Goal: Communication & Community: Ask a question

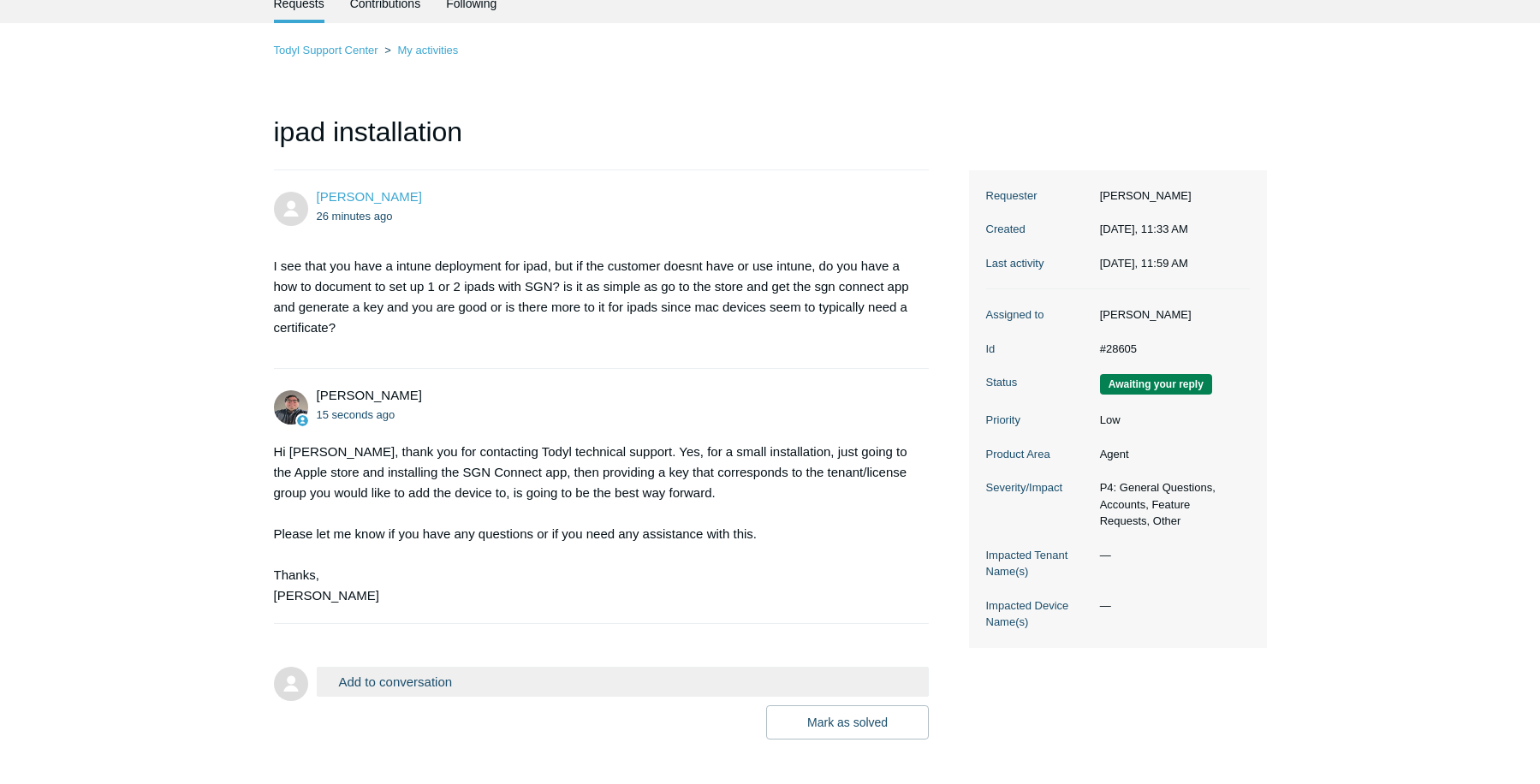
scroll to position [151, 0]
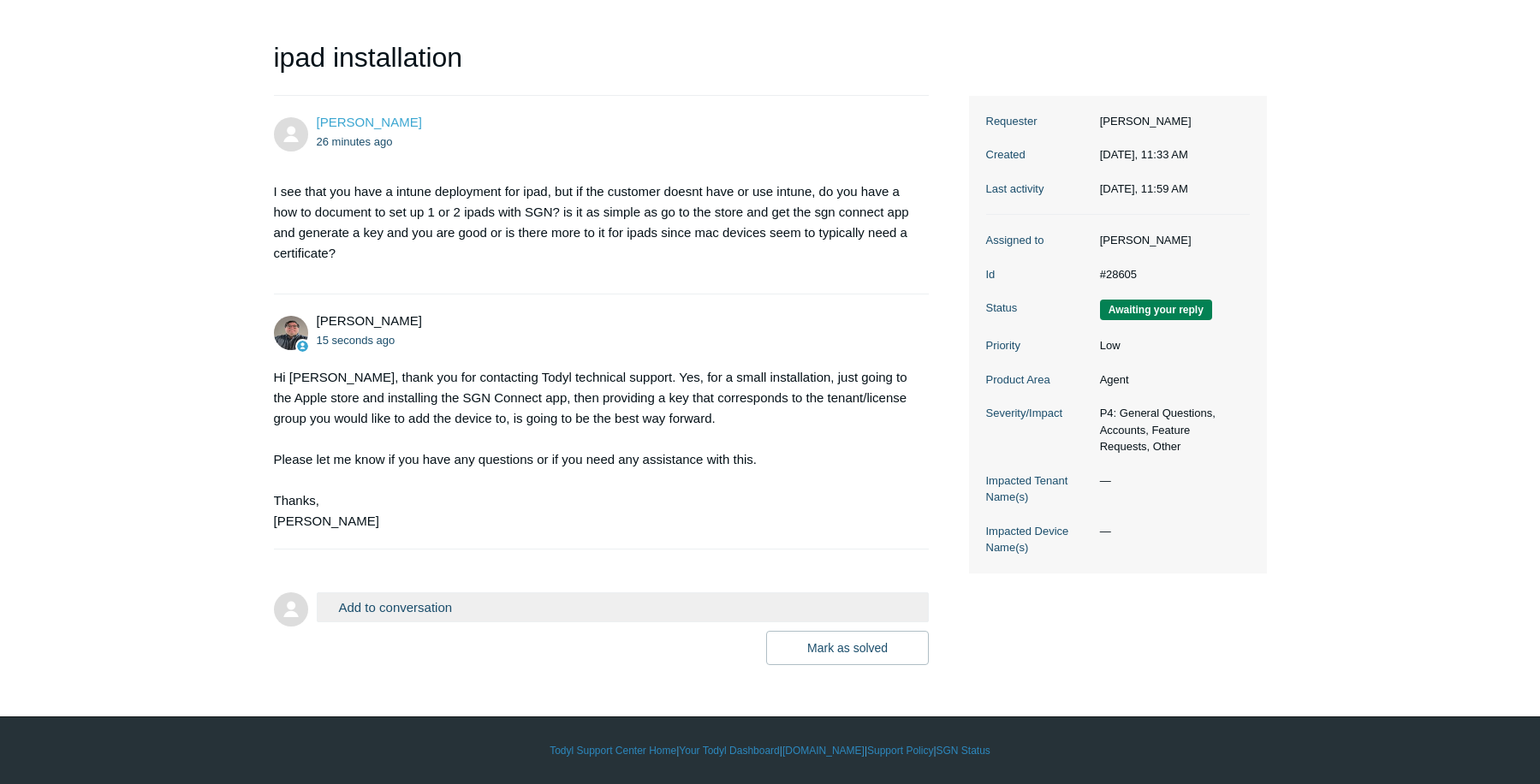
click at [470, 610] on button "Add to conversation" at bounding box center [623, 607] width 613 height 30
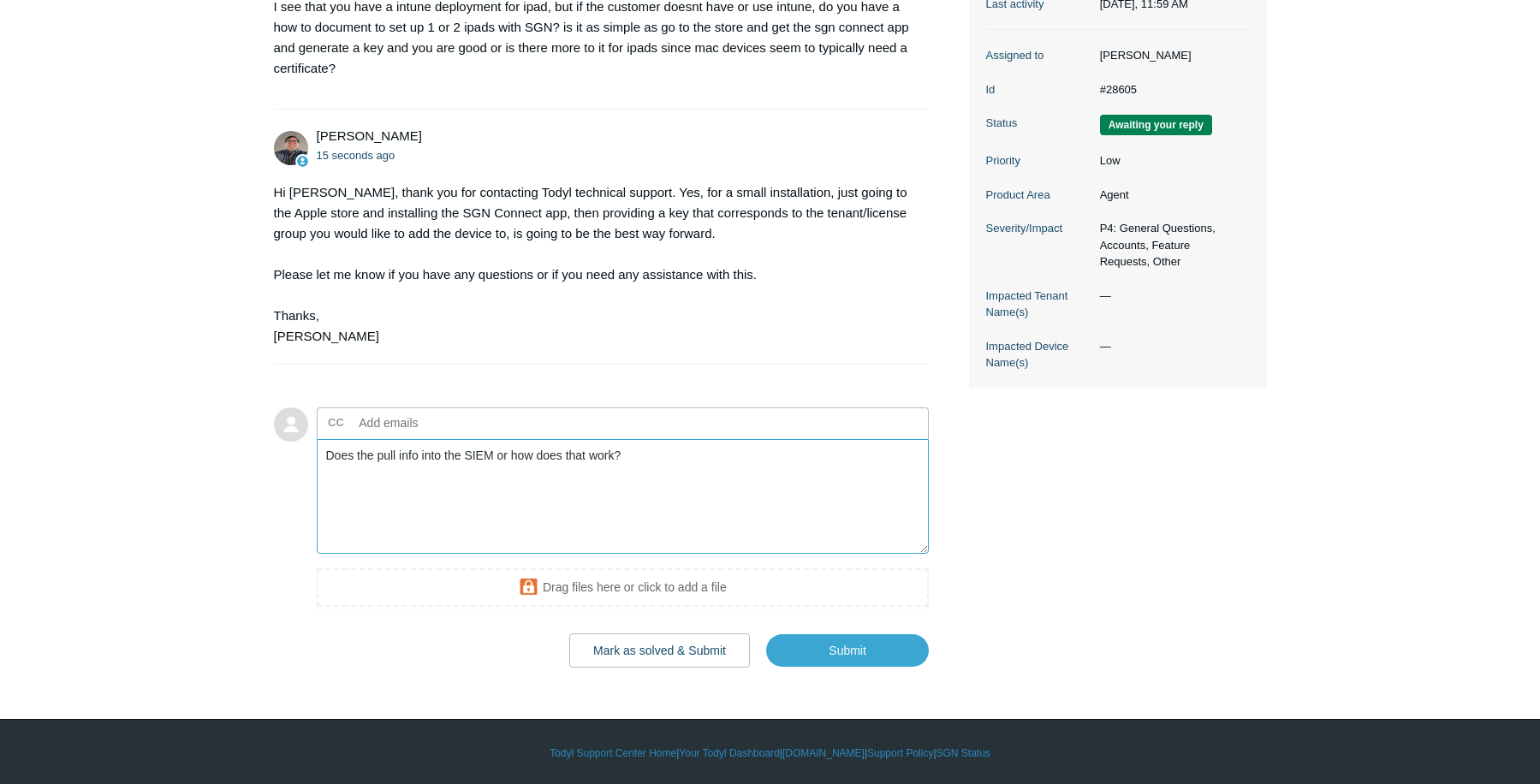
scroll to position [339, 0]
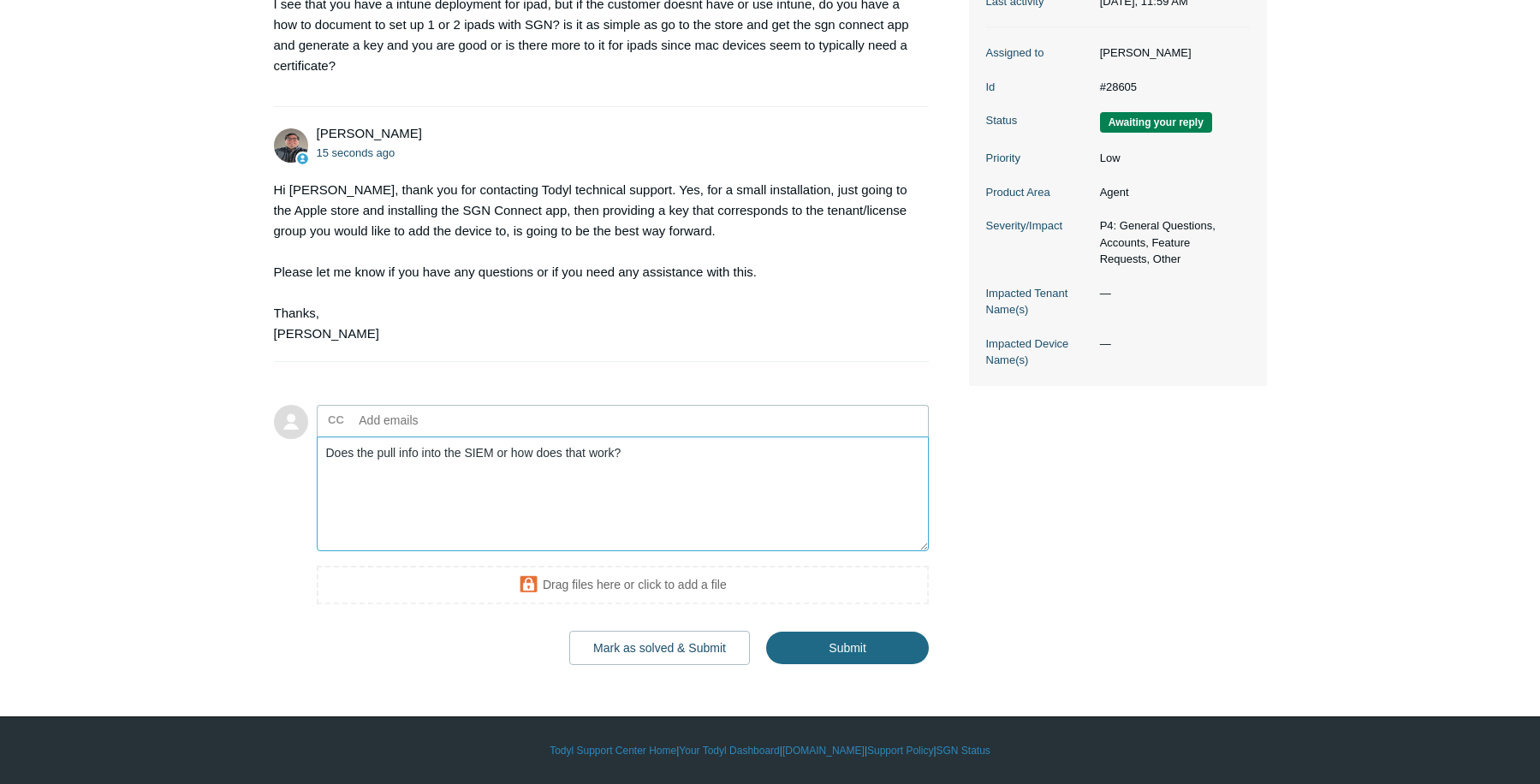
type textarea "Does the pull info into the SIEM or how does that work?"
click at [839, 641] on input "Submit" at bounding box center [847, 649] width 162 height 34
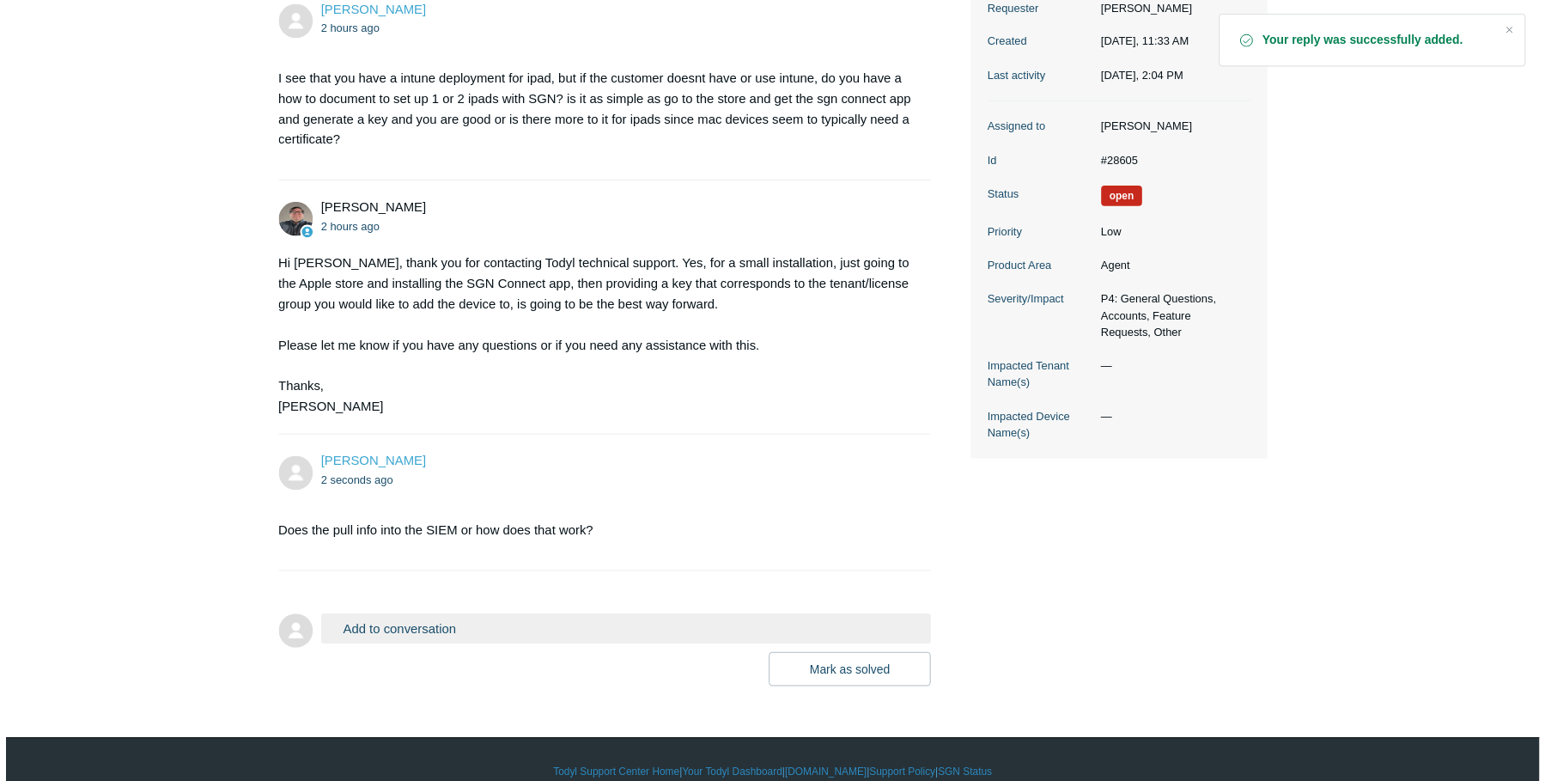
scroll to position [289, 0]
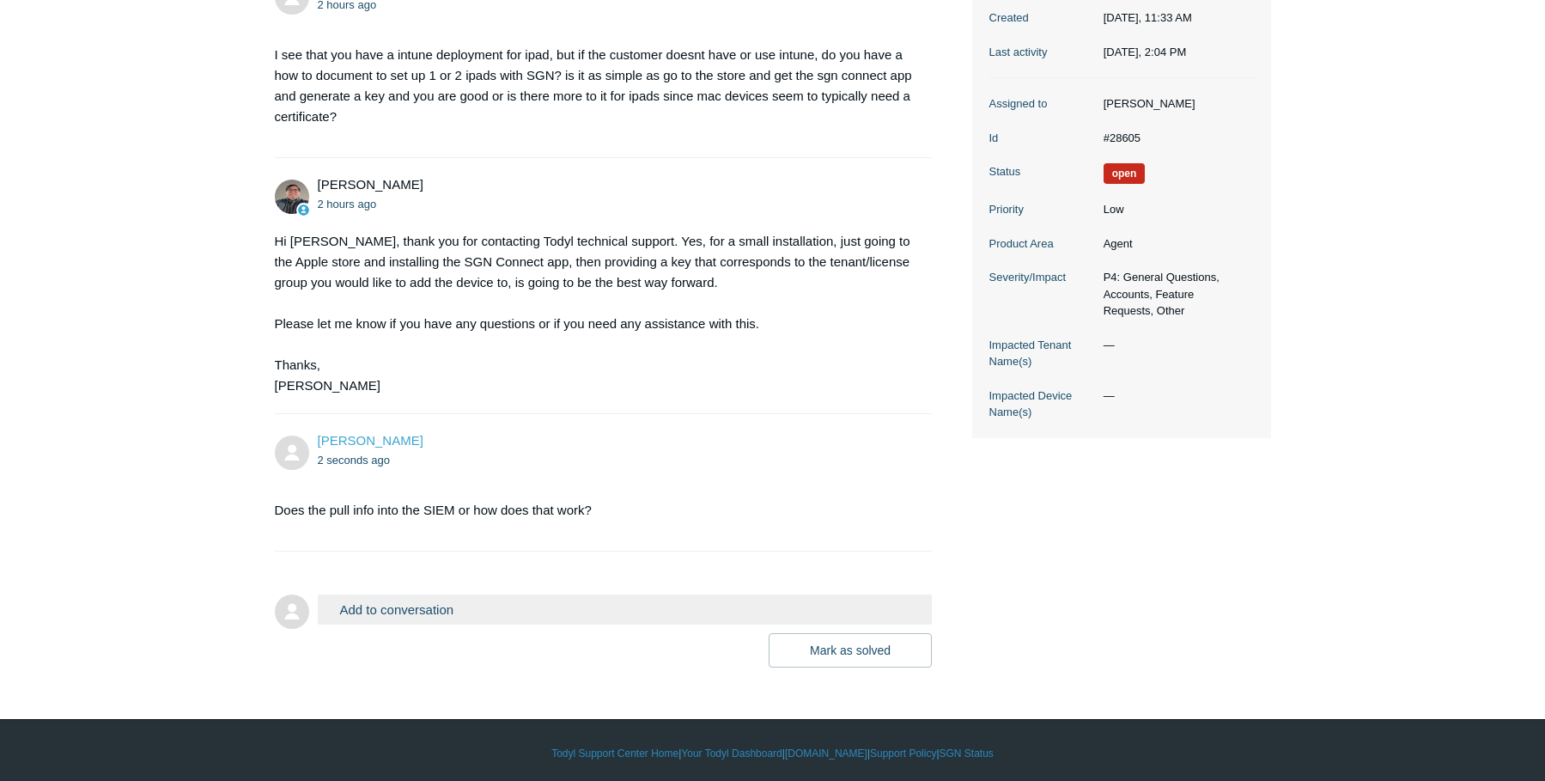
click at [1120, 587] on div "Michael Matulewicz 2 hours ago I see that you have a intune deployment for ipad…" at bounding box center [773, 313] width 996 height 708
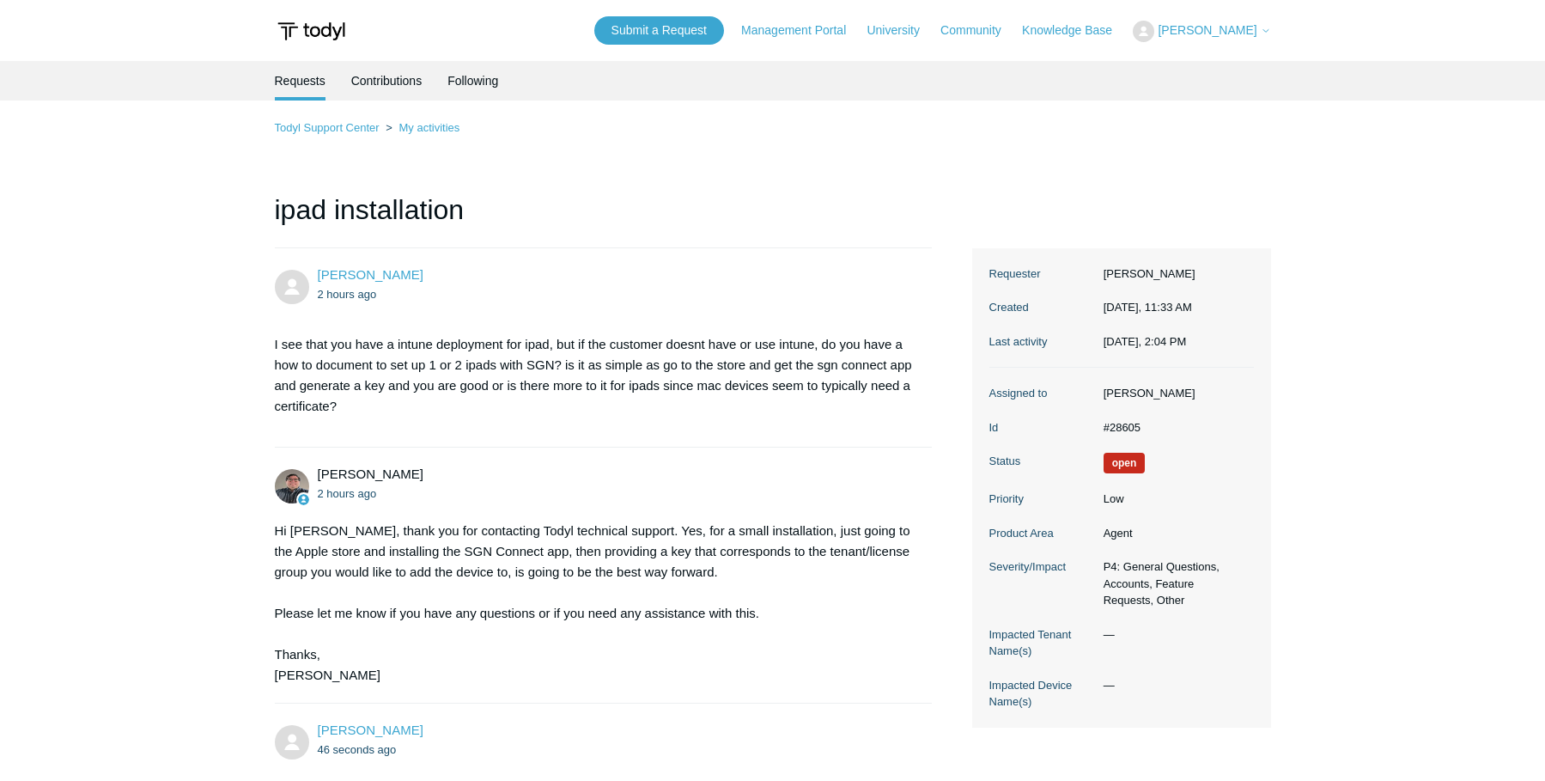
scroll to position [289, 0]
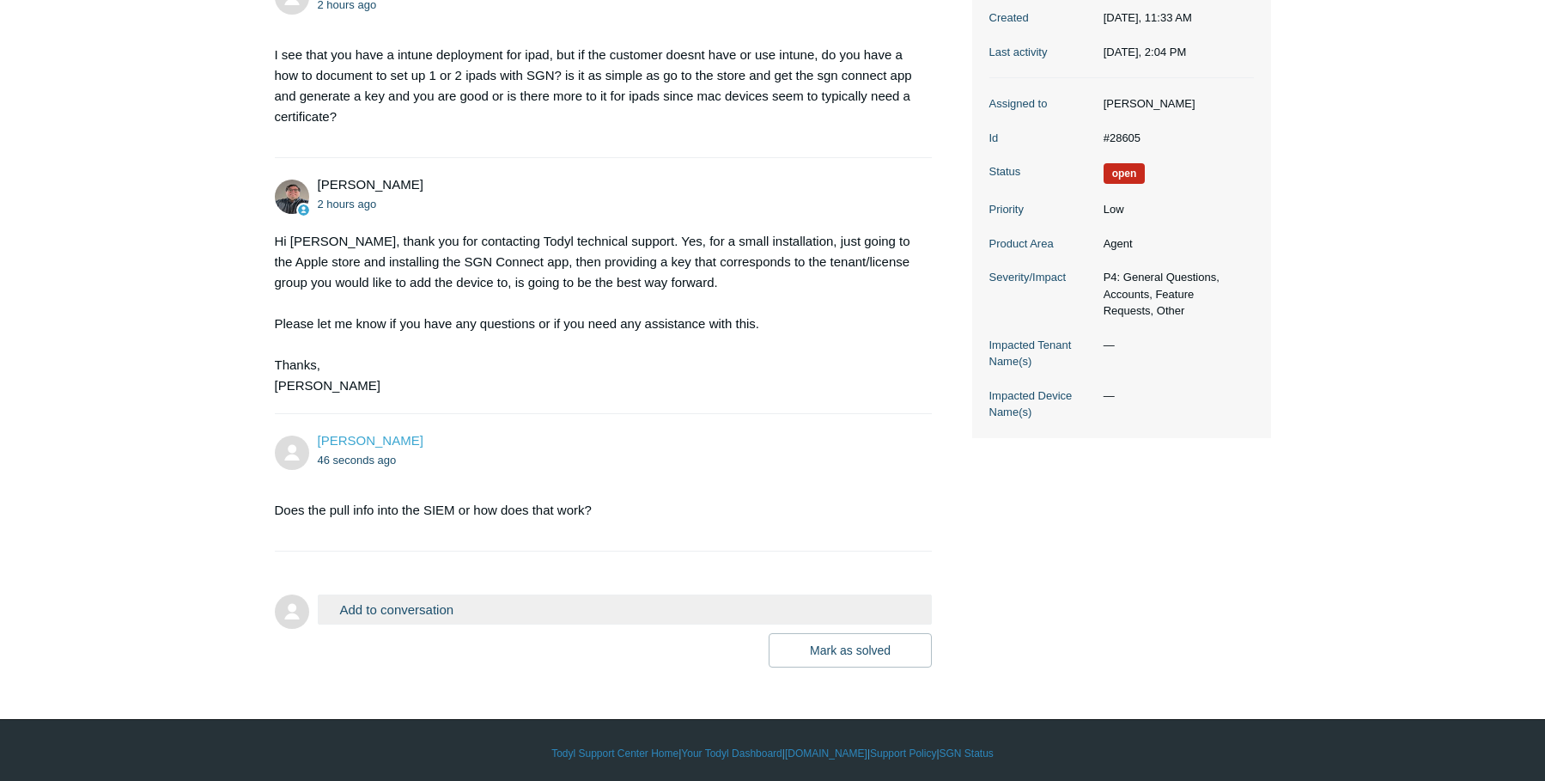
click at [1120, 587] on div "Michael Matulewicz 2 hours ago I see that you have a intune deployment for ipad…" at bounding box center [773, 313] width 996 height 708
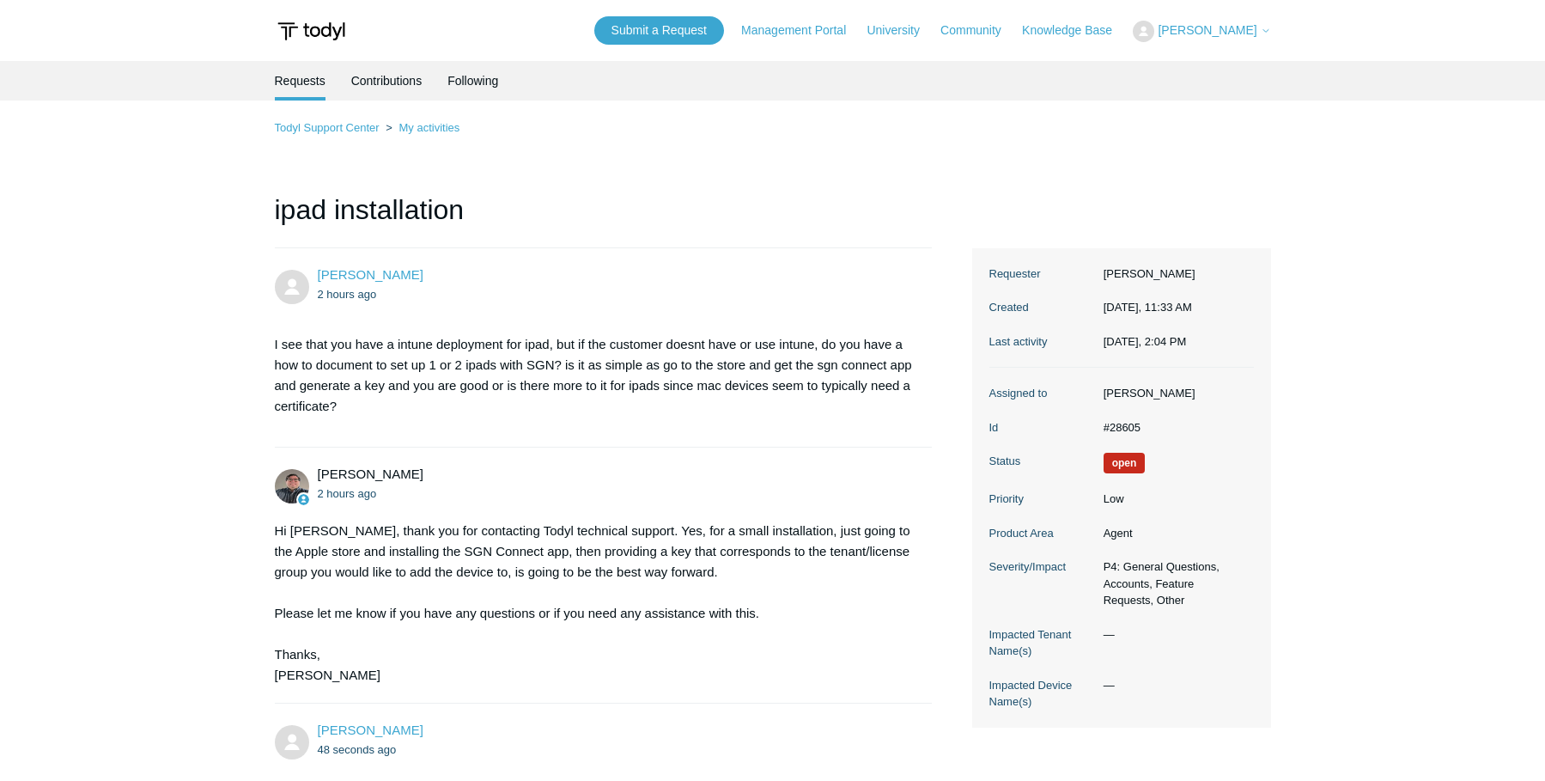
scroll to position [289, 0]
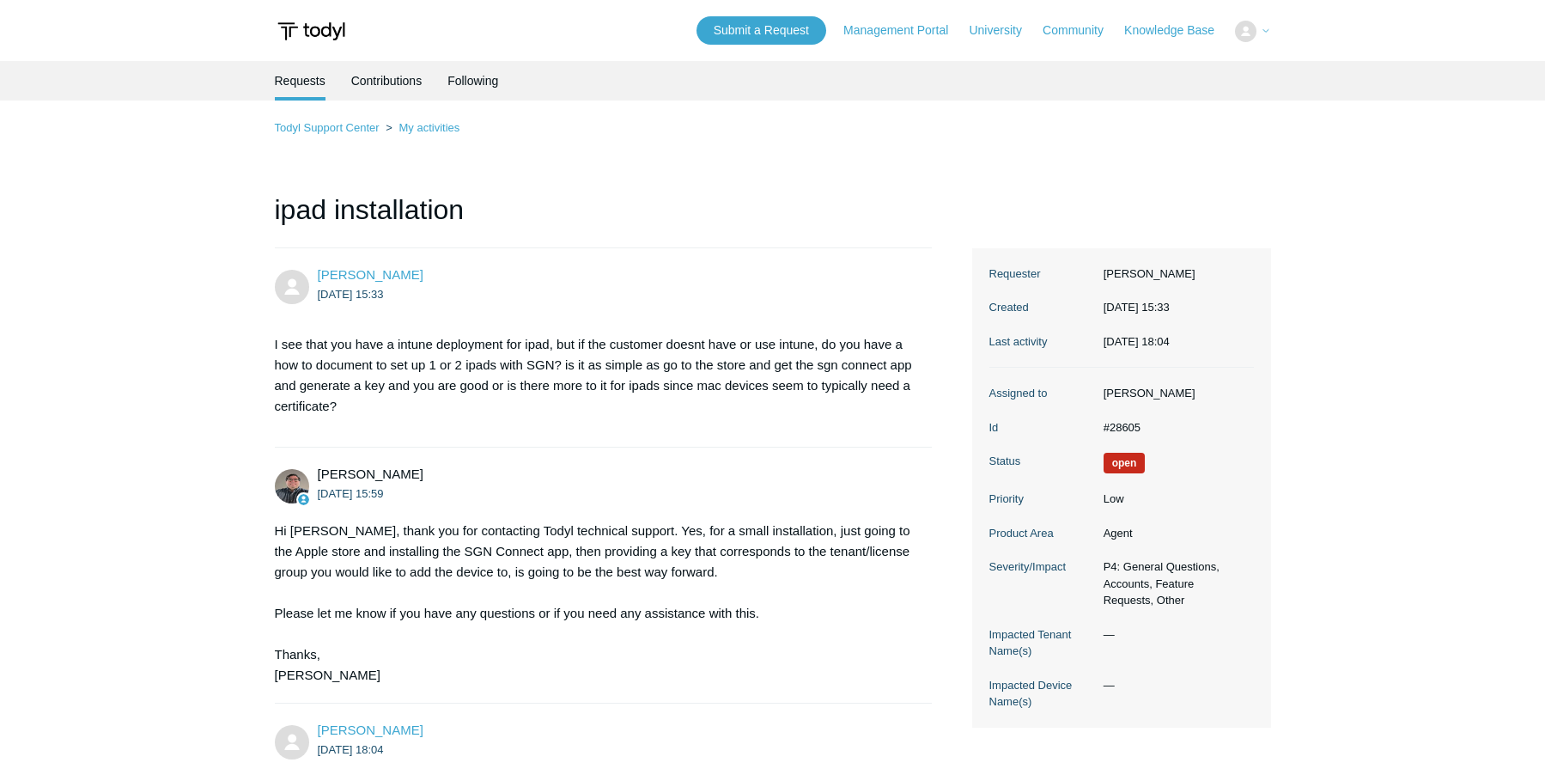
scroll to position [289, 0]
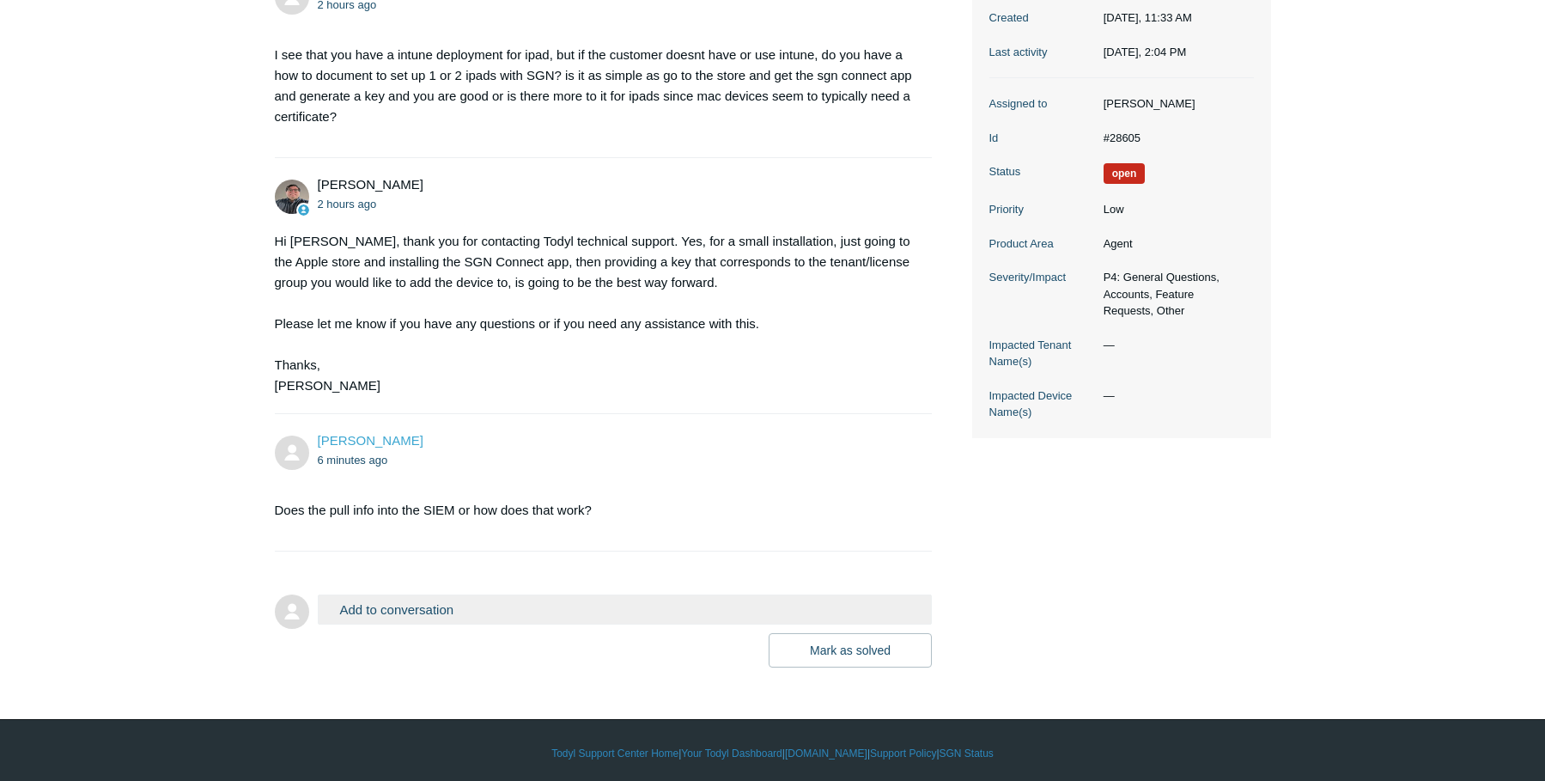
click at [921, 170] on li "Matt Robinson 2 hours ago Hi Michael, thank you for contacting Todyl technical …" at bounding box center [604, 286] width 658 height 256
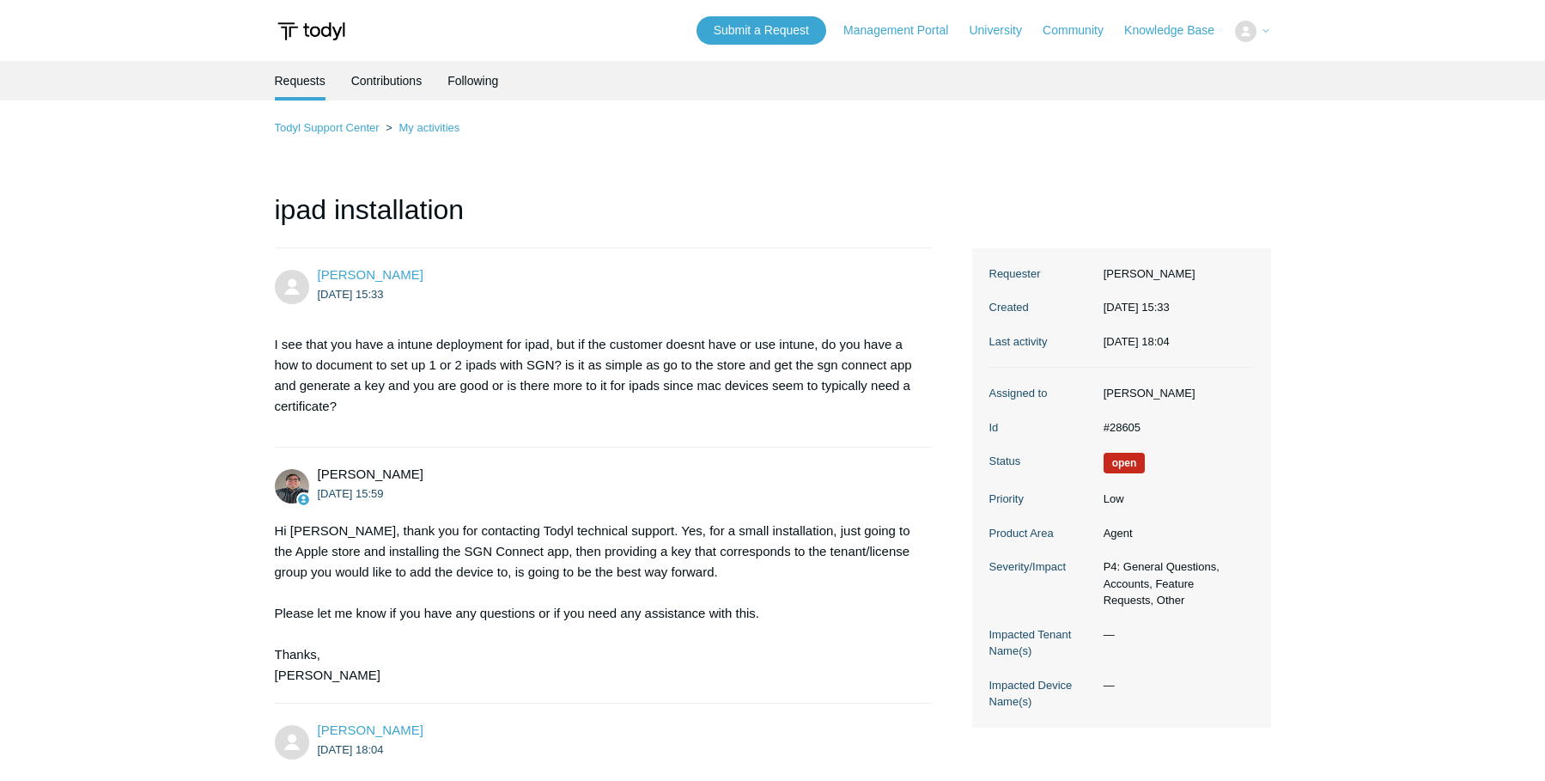
scroll to position [289, 0]
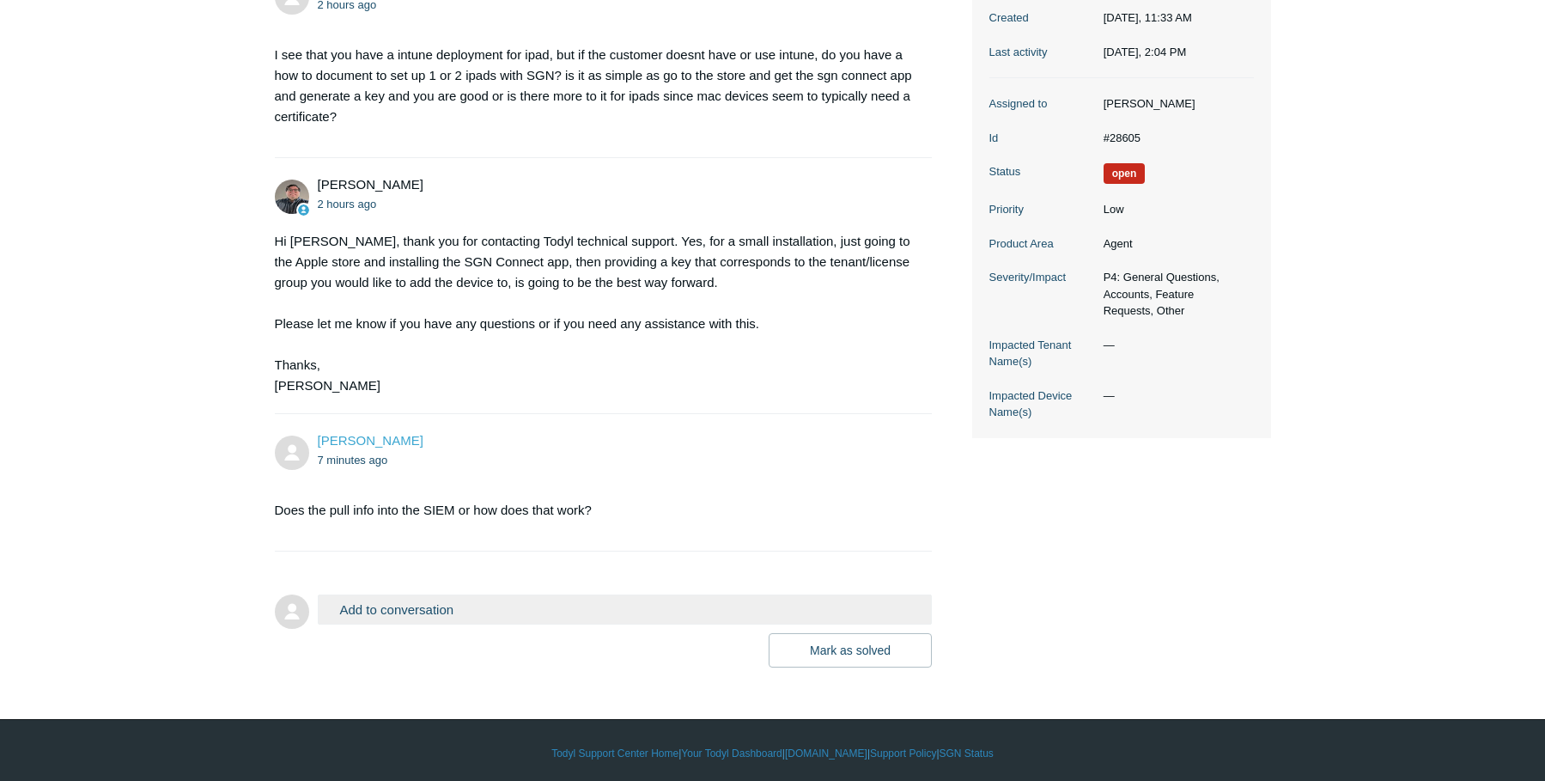
click at [851, 506] on p "Does the pull info into the SIEM or how does that work?" at bounding box center [595, 510] width 641 height 21
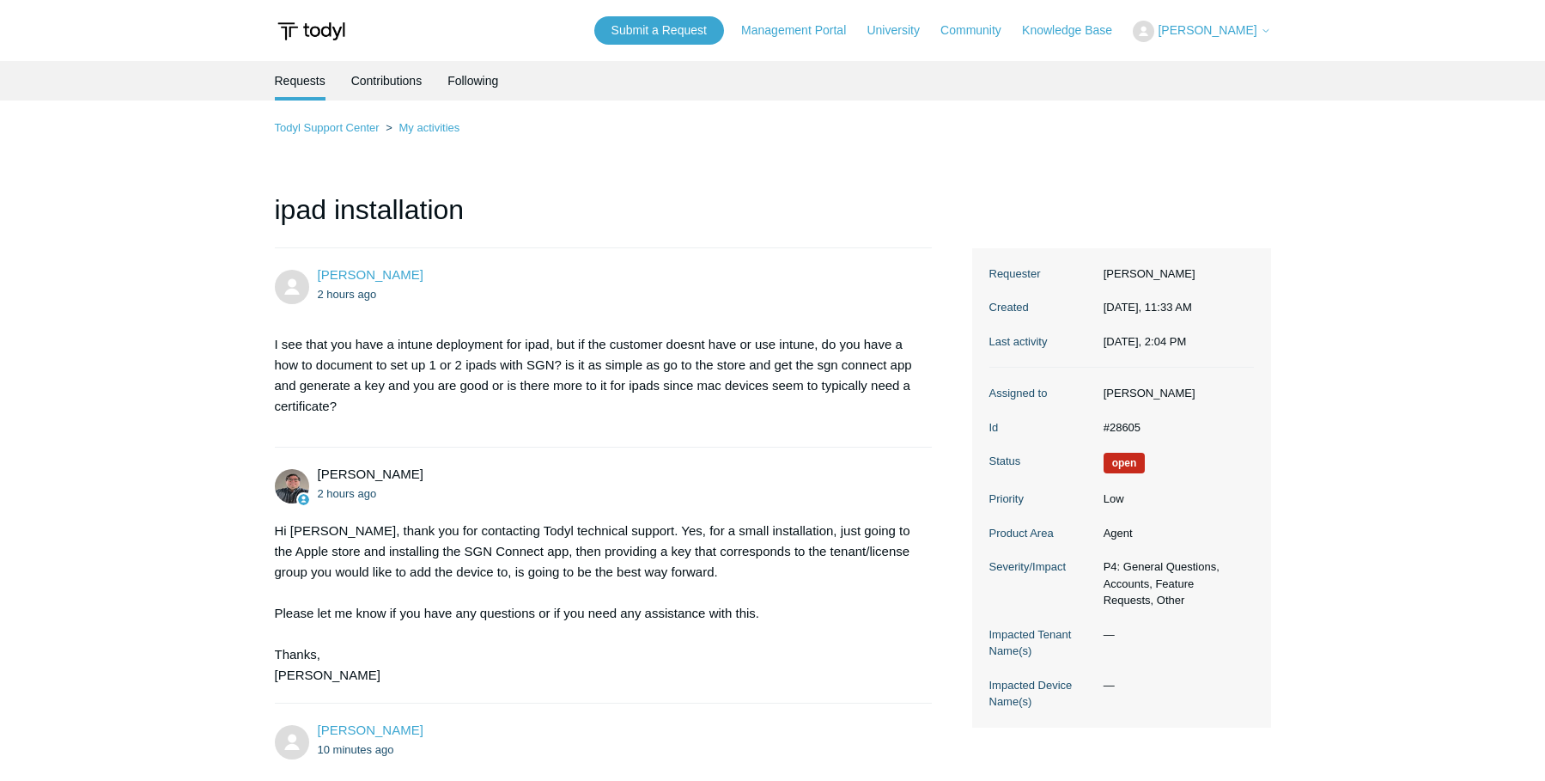
scroll to position [289, 0]
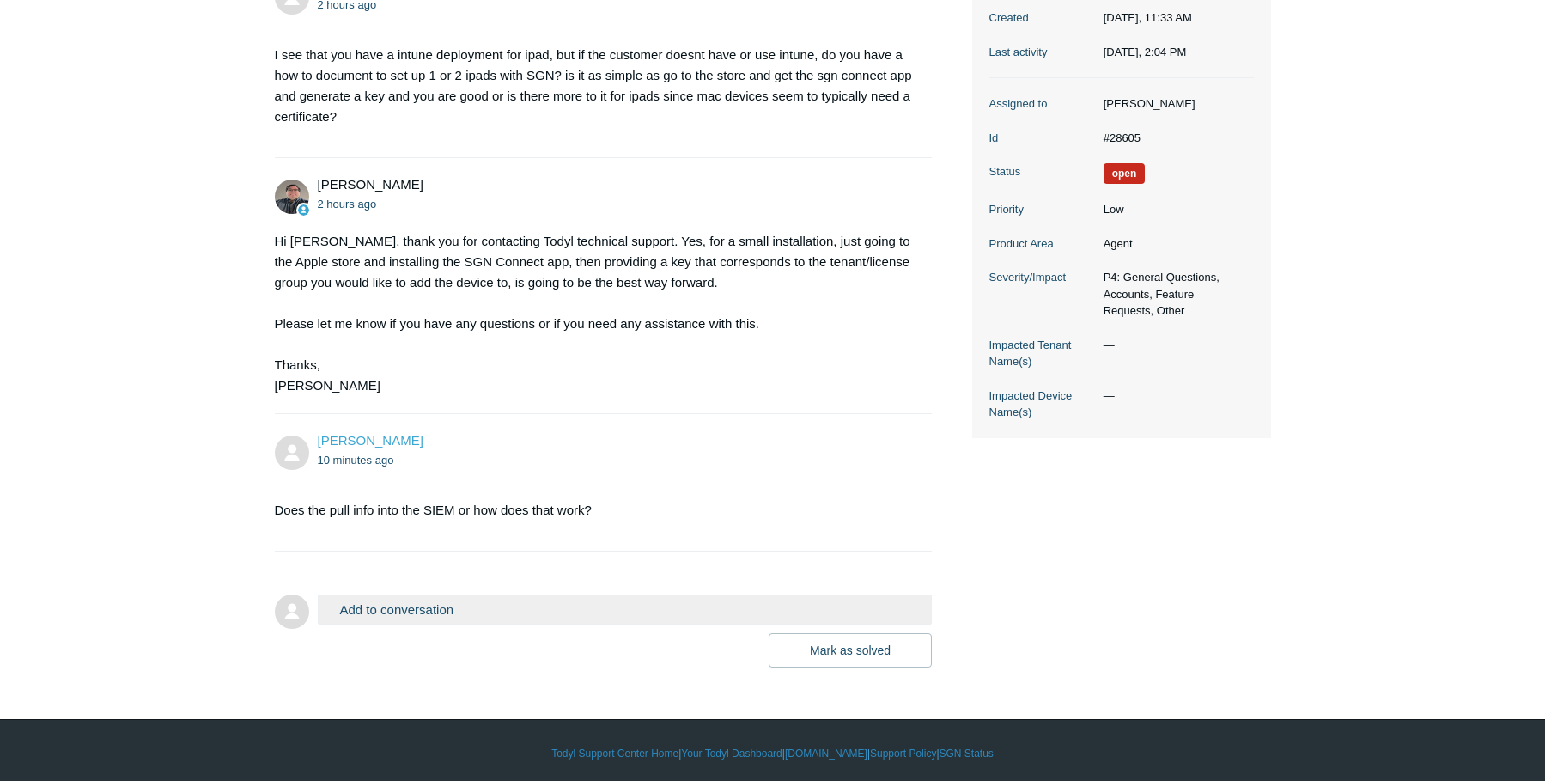
click at [792, 494] on section "Does the pull info into the SIEM or how does that work?" at bounding box center [595, 510] width 641 height 46
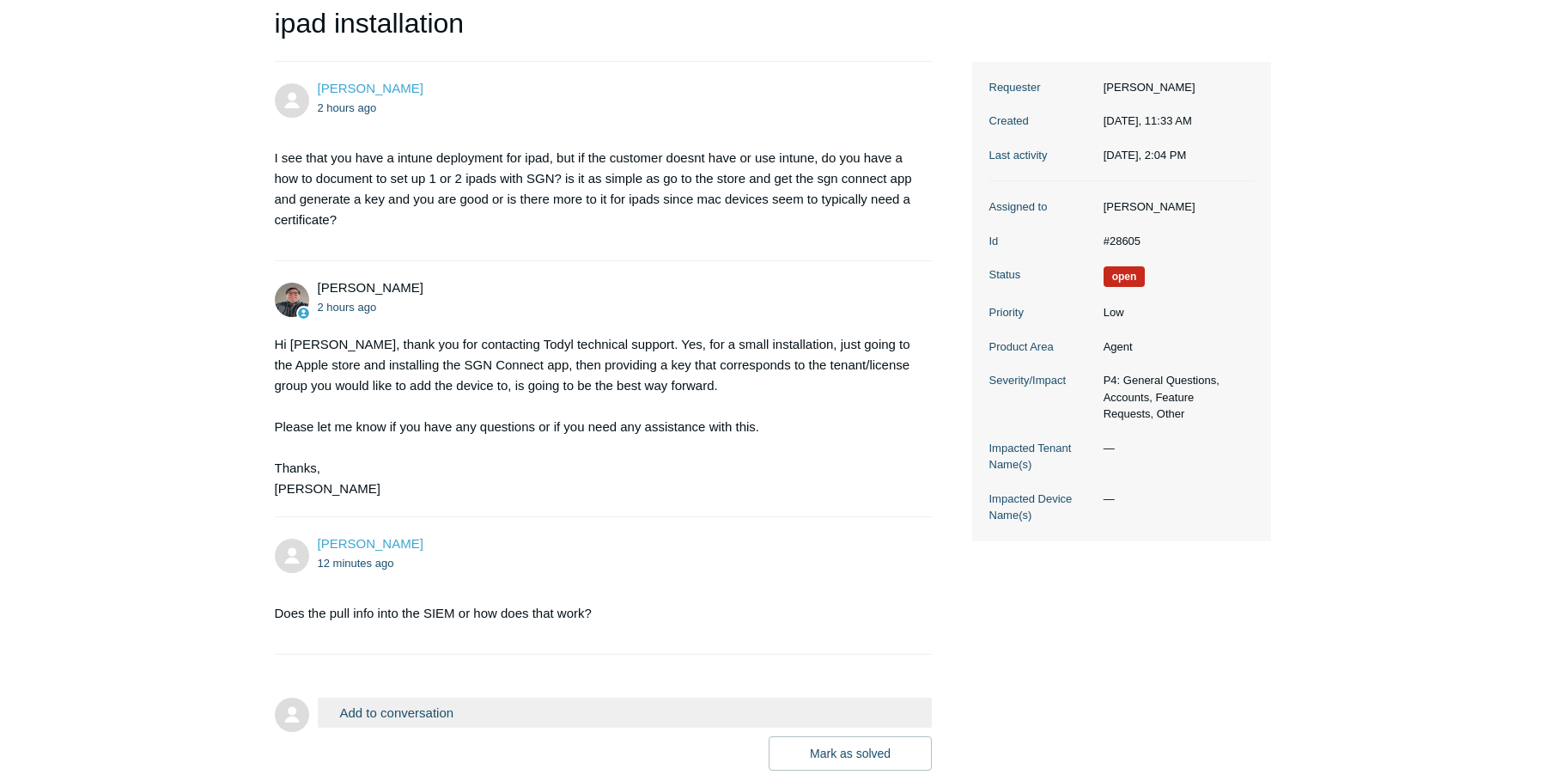
scroll to position [295, 0]
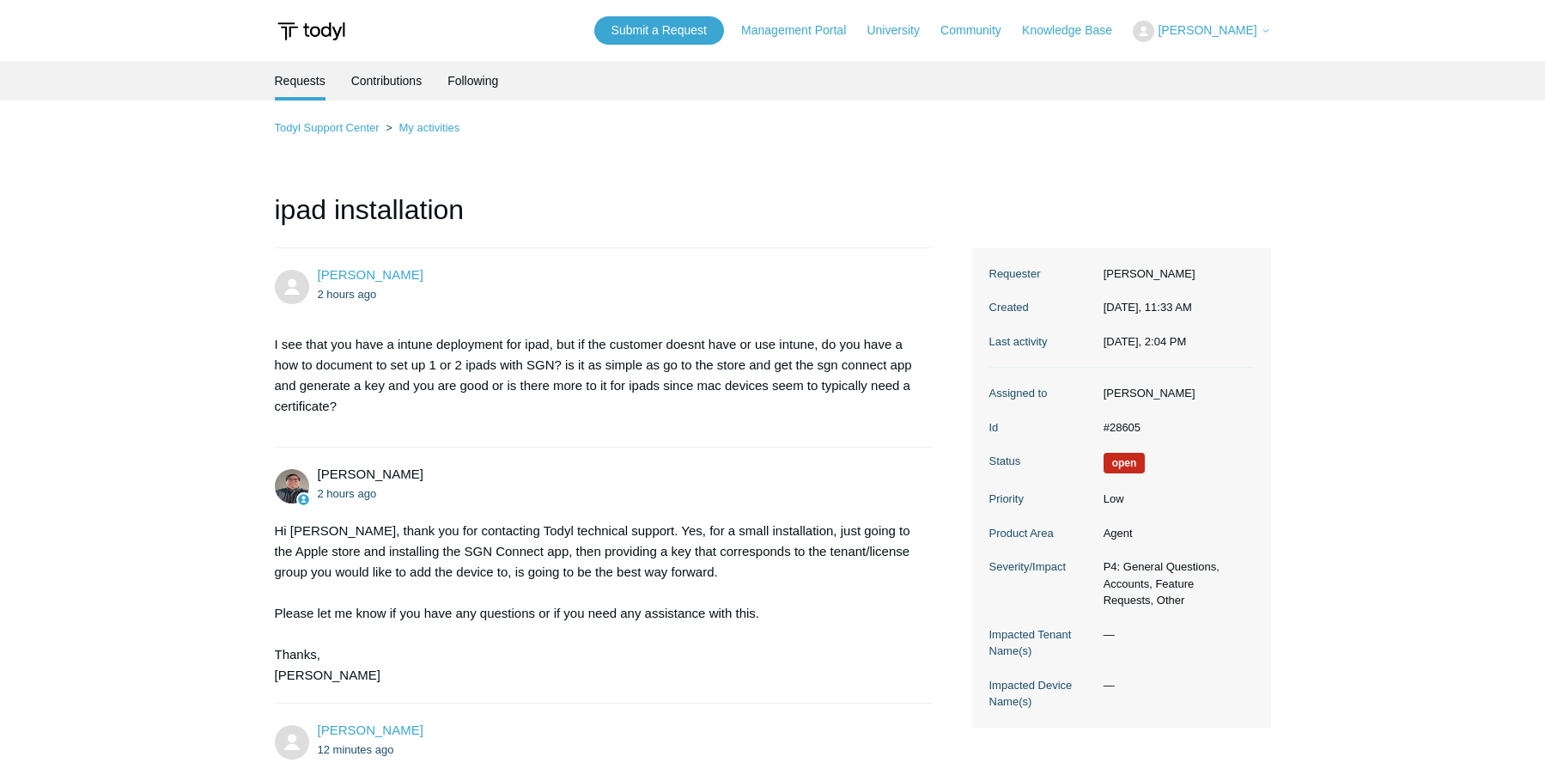
scroll to position [295, 0]
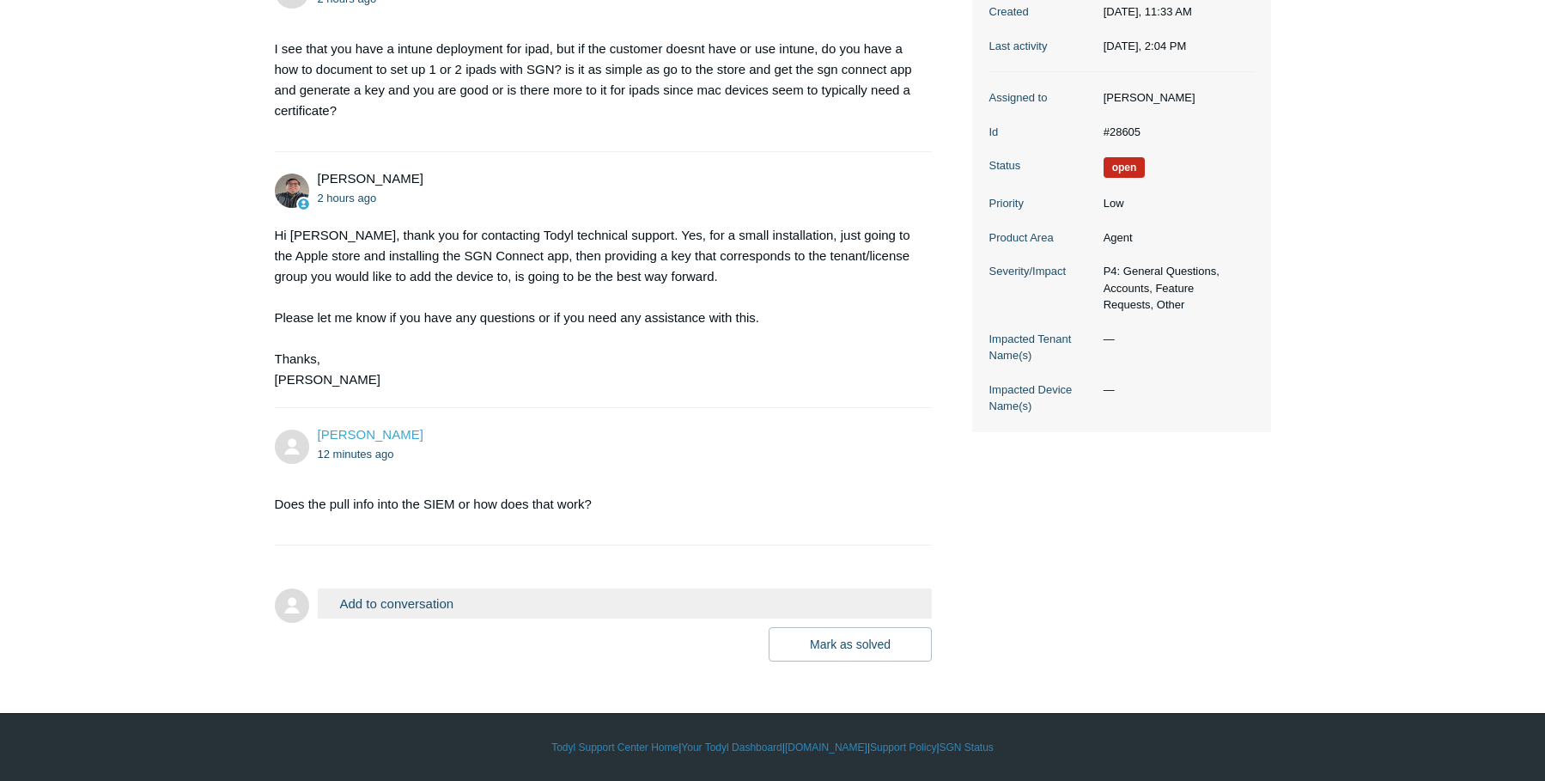
click at [624, 374] on div "Hi [PERSON_NAME], thank you for contacting Todyl technical support. Yes, for a …" at bounding box center [595, 307] width 641 height 165
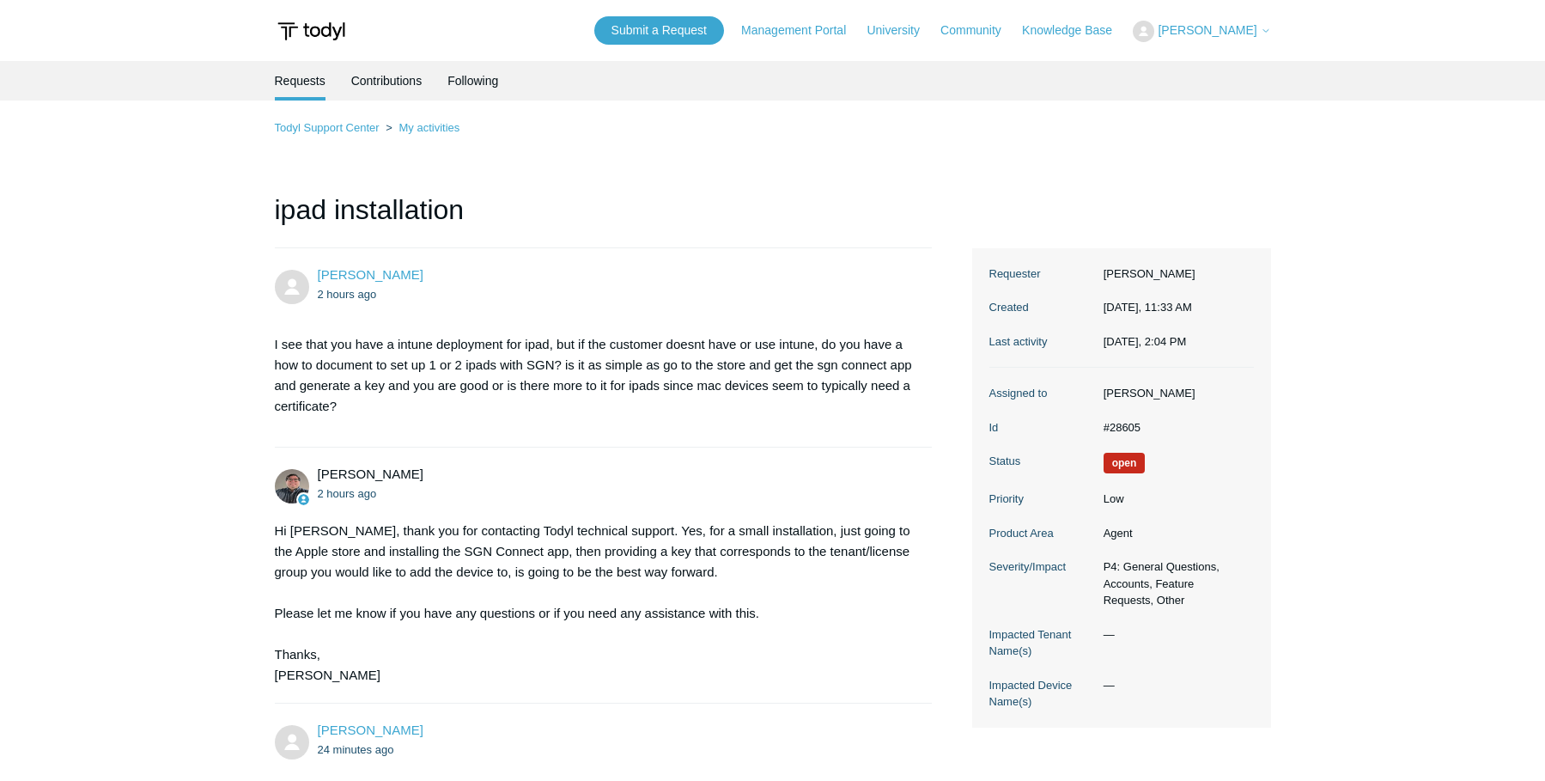
scroll to position [295, 0]
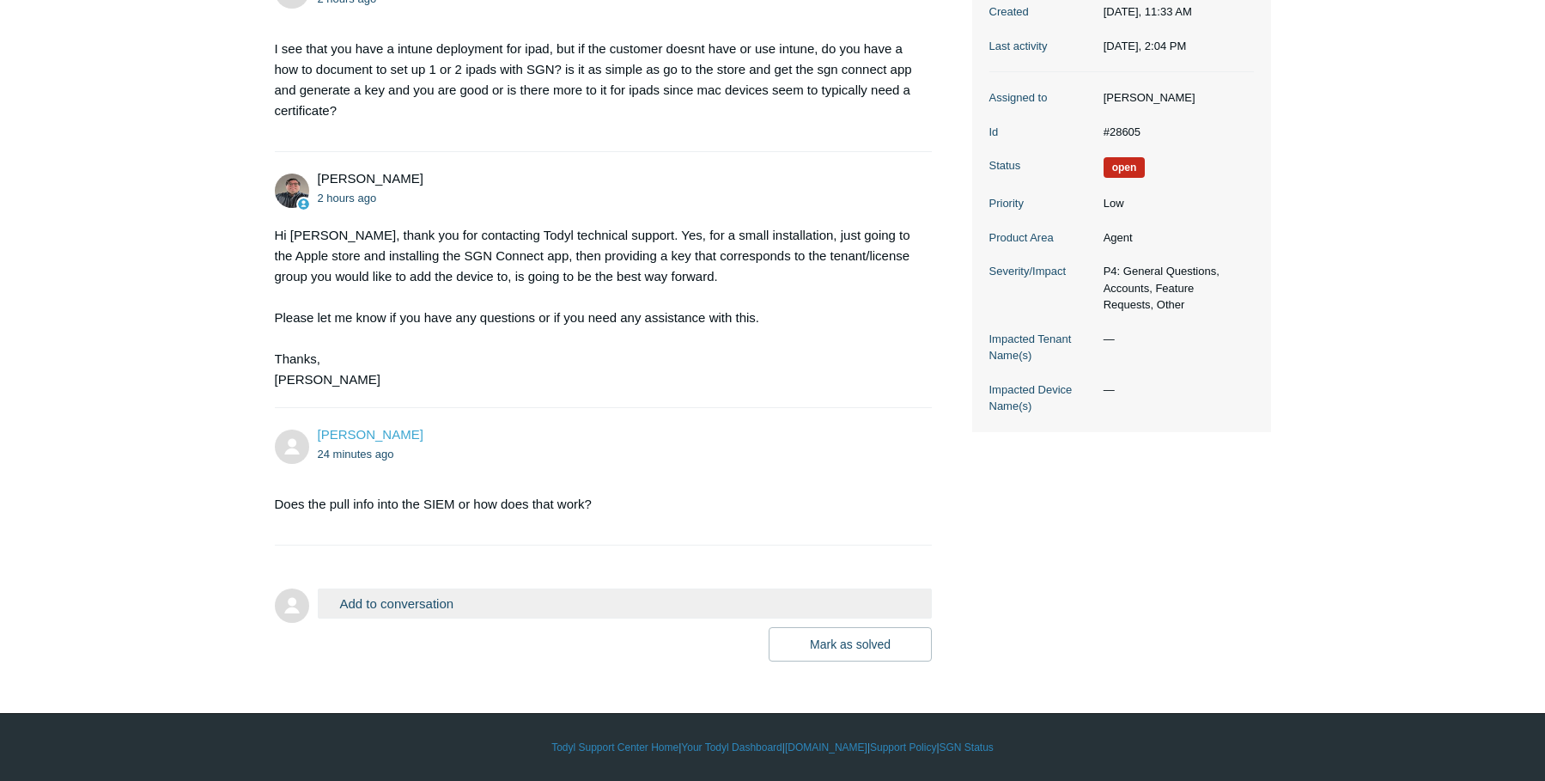
click at [732, 266] on div "Hi Michael, thank you for contacting Todyl technical support. Yes, for a small …" at bounding box center [595, 307] width 641 height 165
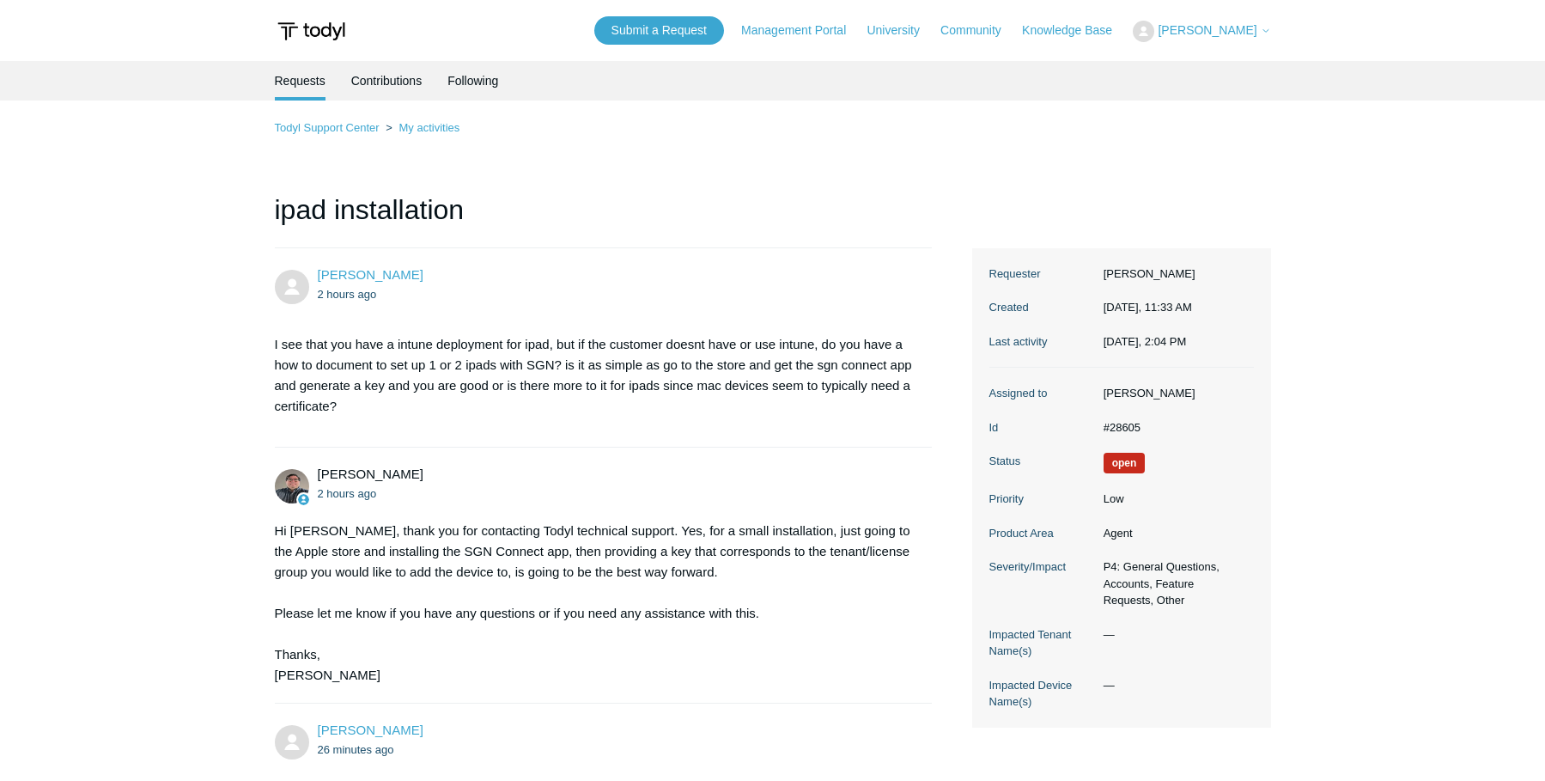
click at [752, 483] on ul "2 hours ago" at bounding box center [617, 493] width 598 height 20
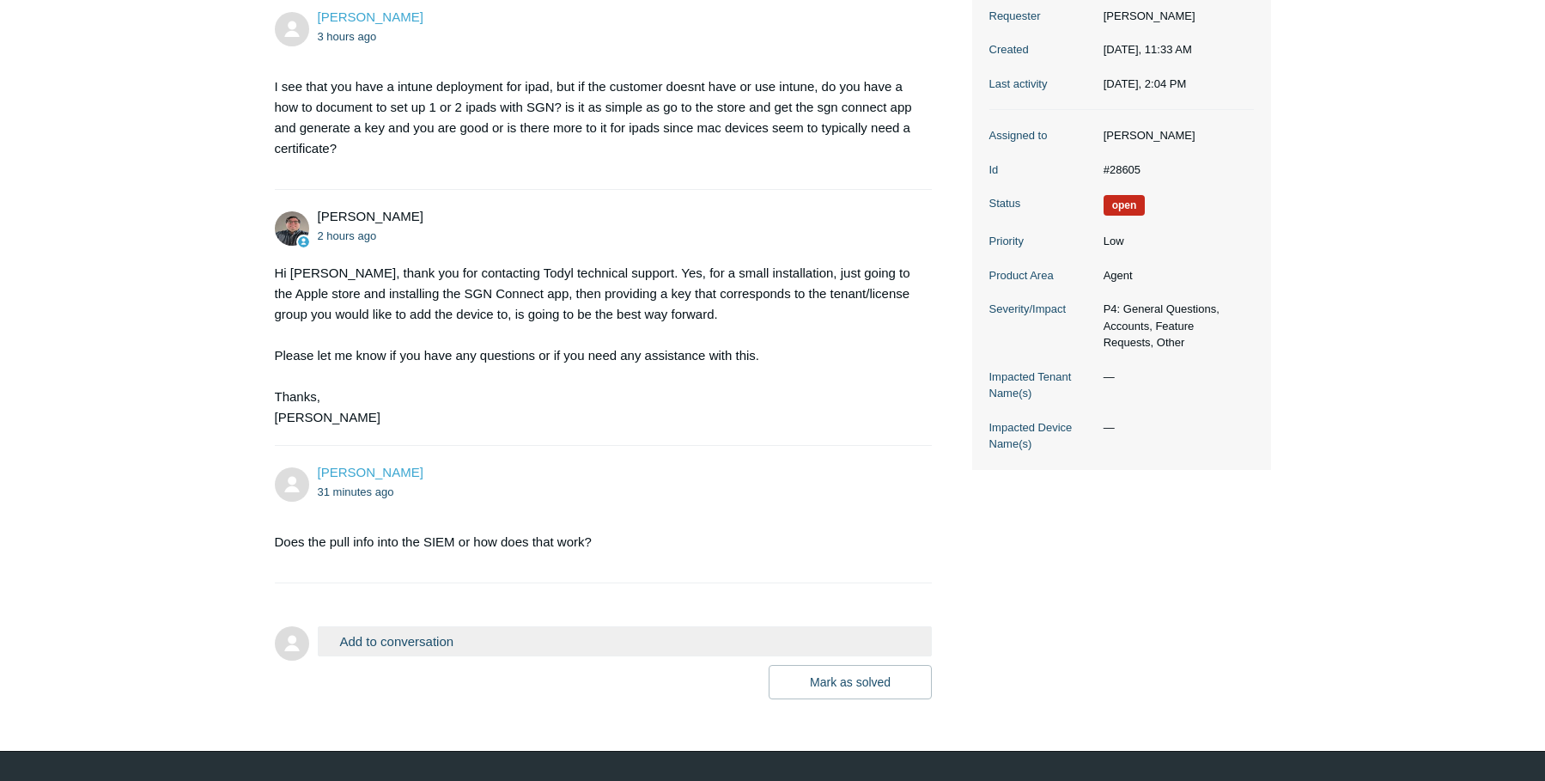
scroll to position [295, 0]
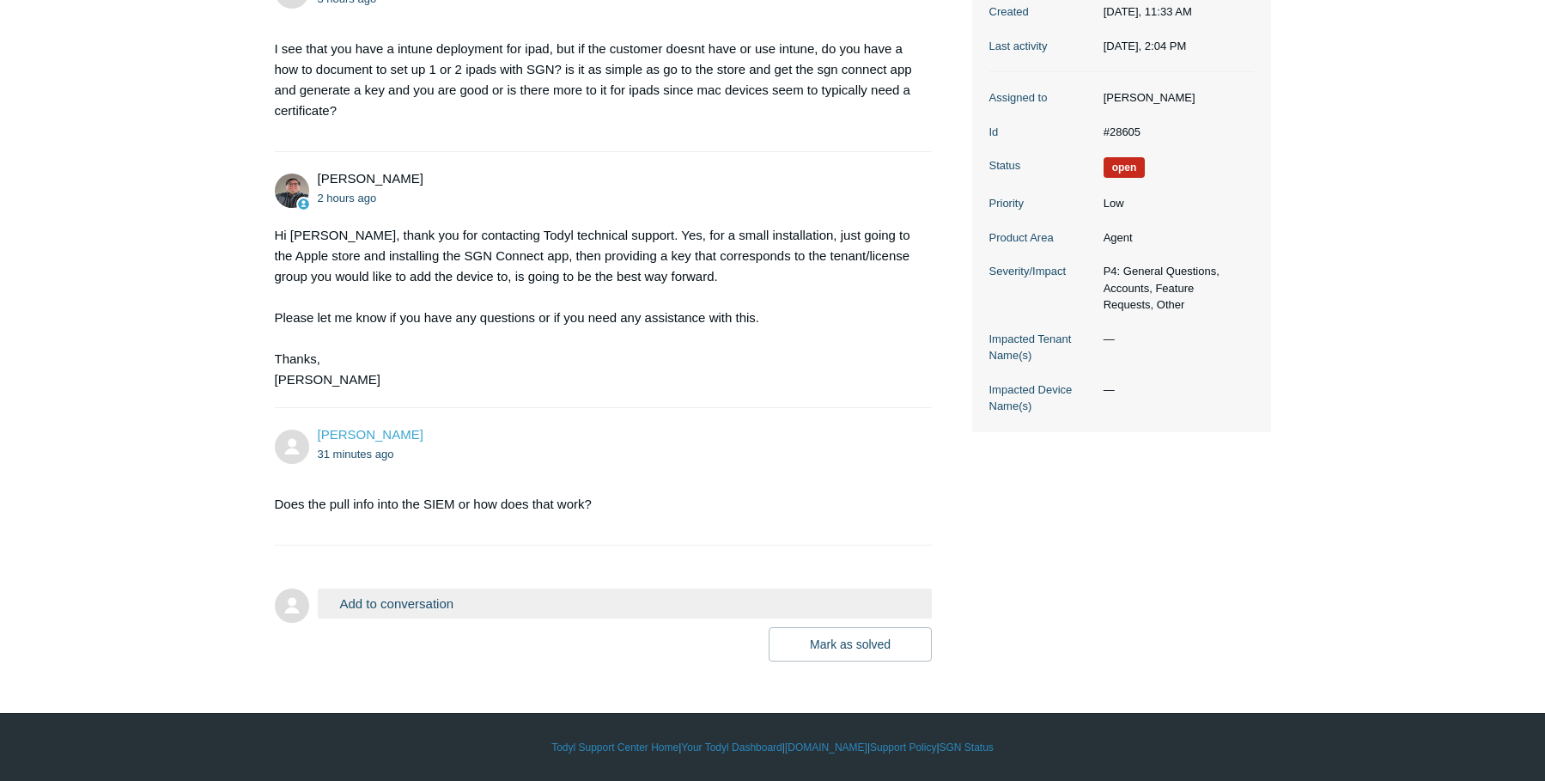
click at [810, 412] on li "[PERSON_NAME] 31 minutes ago Does the pull info into the SIEM or how does that …" at bounding box center [604, 476] width 658 height 137
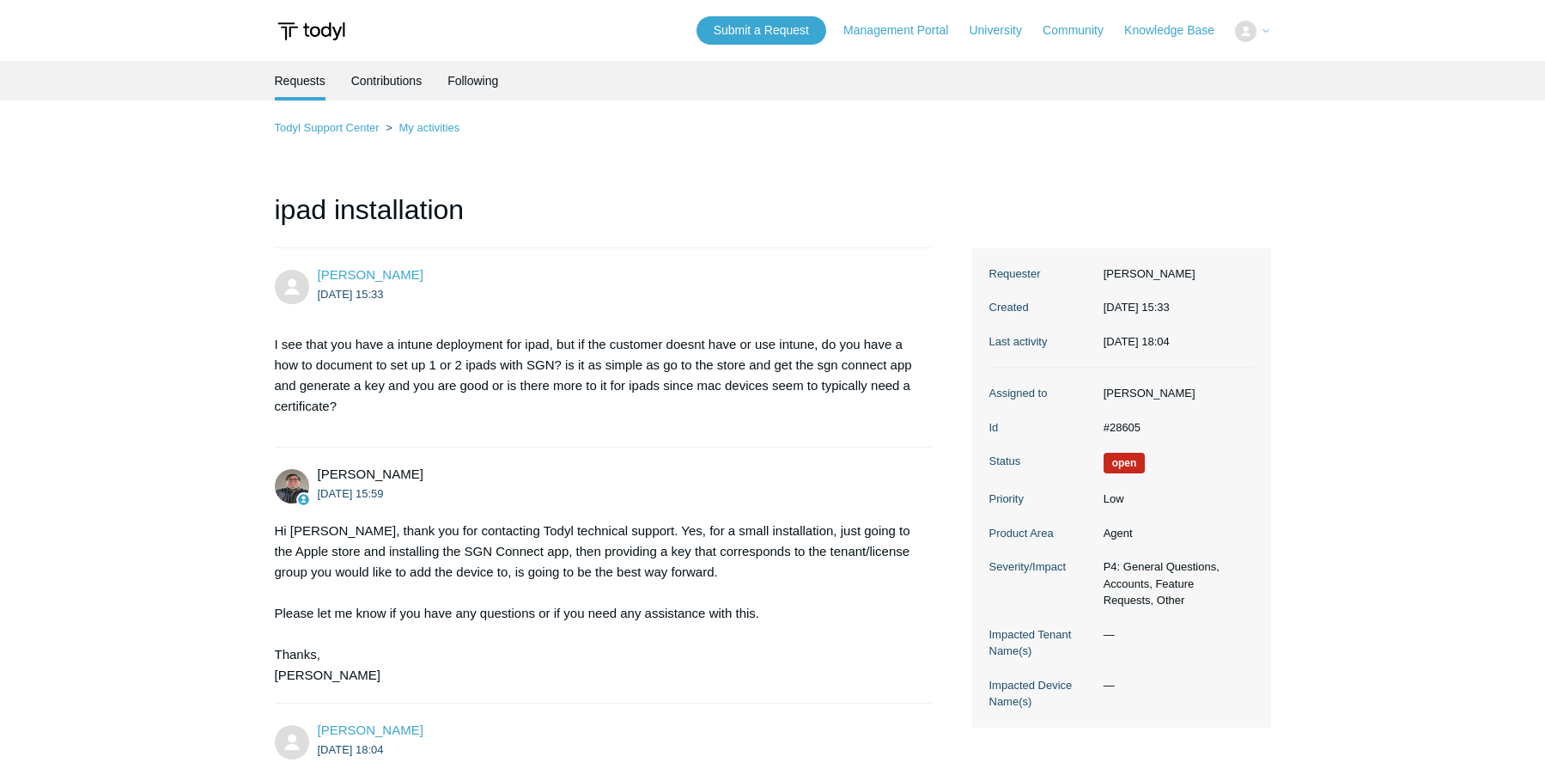
scroll to position [295, 0]
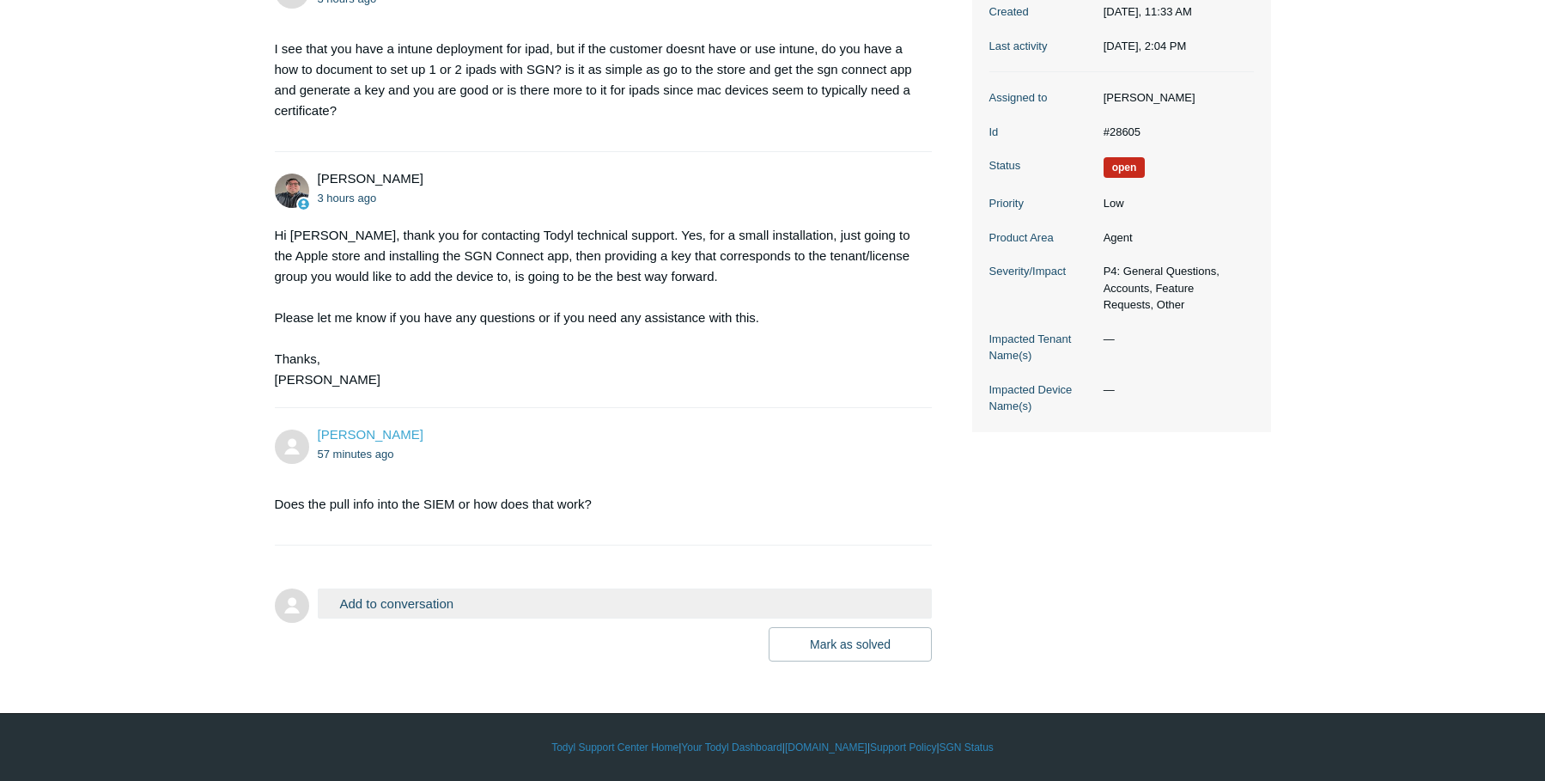
drag, startPoint x: 485, startPoint y: 341, endPoint x: 141, endPoint y: 392, distance: 348.0
click at [141, 392] on main "Requests Contributions Following Todyl Support Center My activities ipad instal…" at bounding box center [772, 214] width 1545 height 896
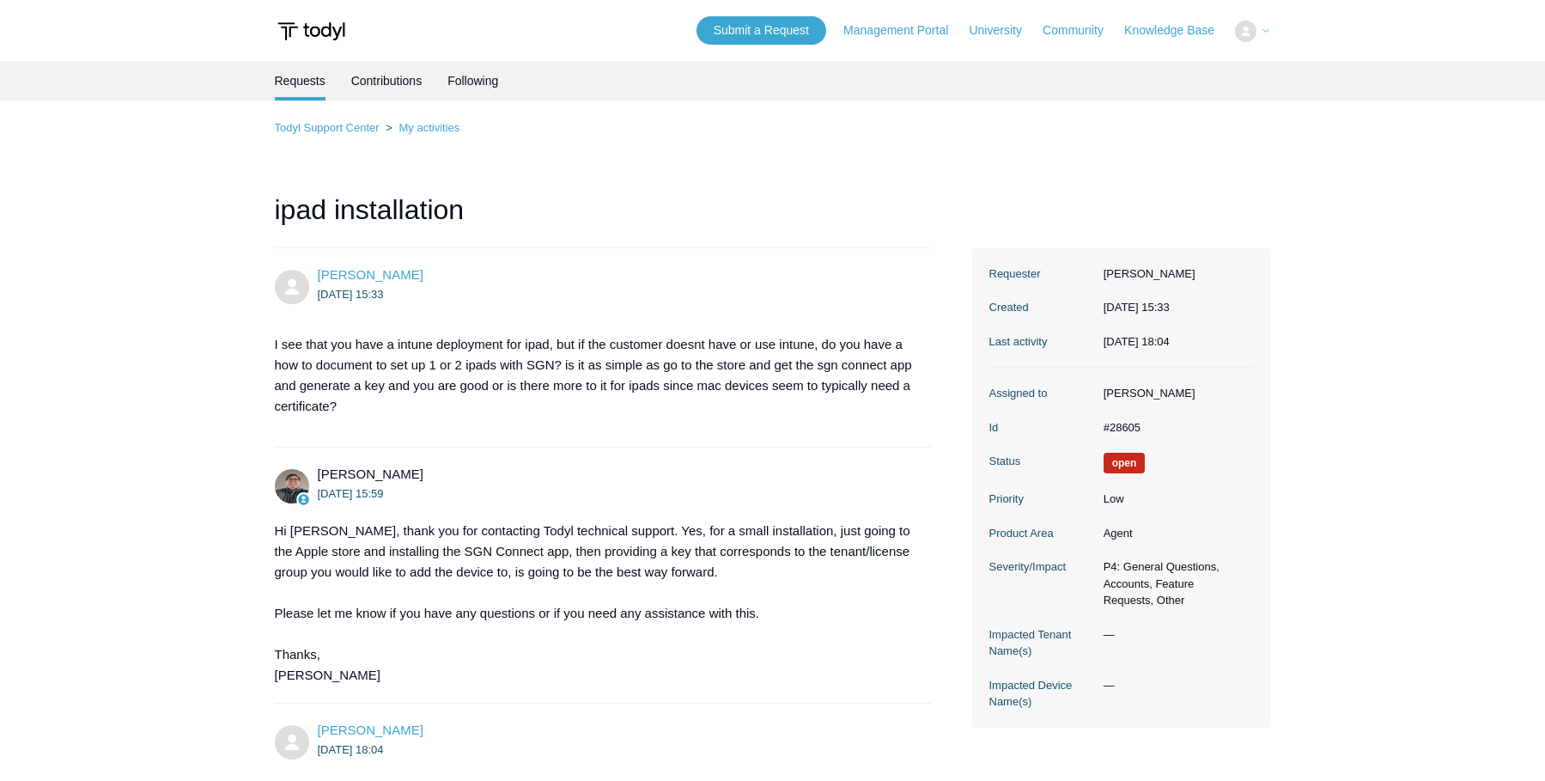
scroll to position [295, 0]
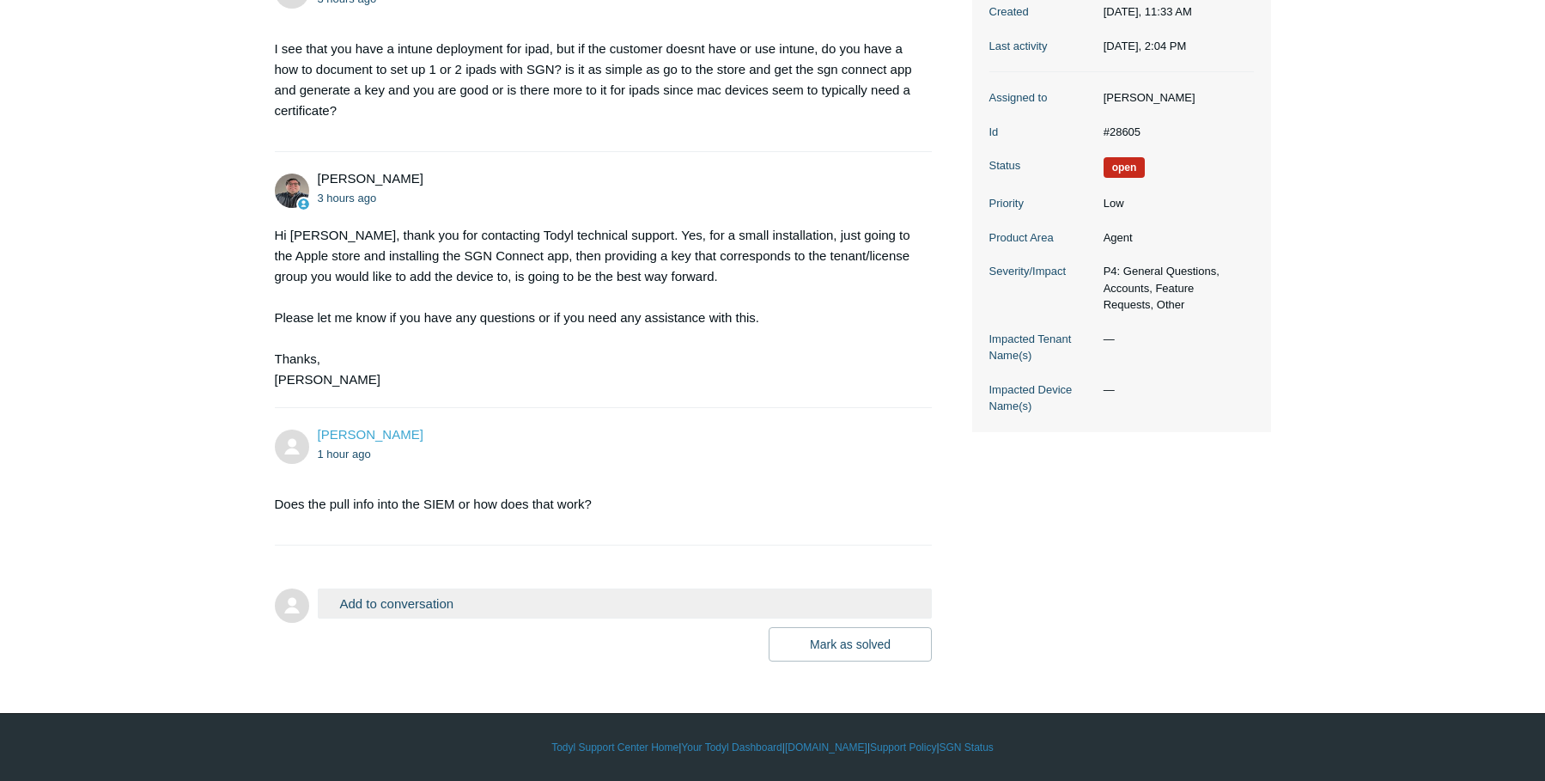
click at [1116, 592] on div "[PERSON_NAME] 3 hours ago I see that you have a intune deployment for ipad, but…" at bounding box center [773, 307] width 996 height 708
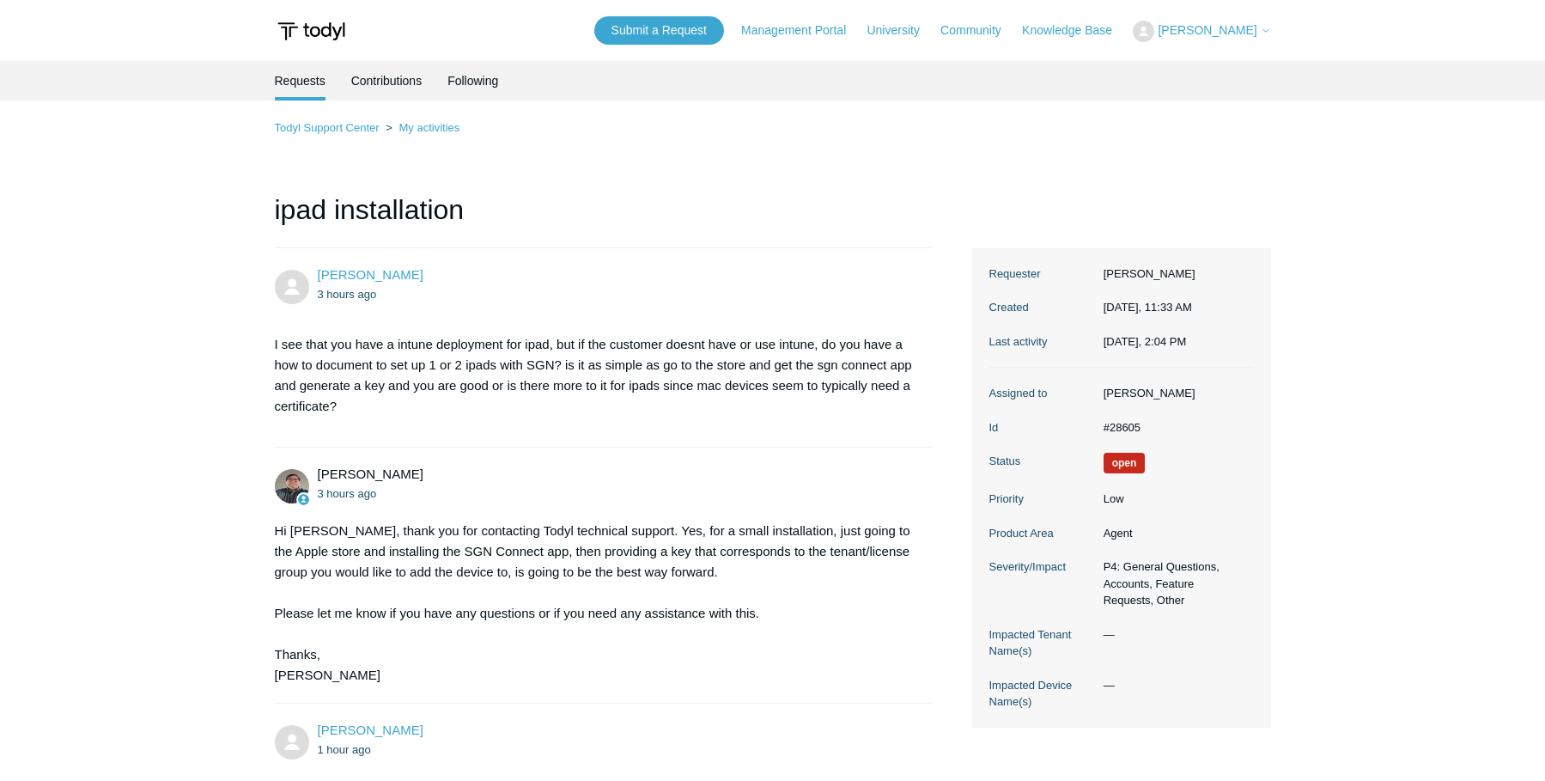
scroll to position [295, 0]
